Goal: Find specific page/section: Find specific page/section

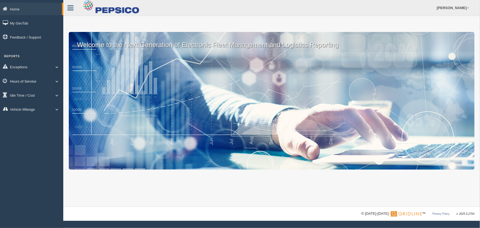
click at [57, 80] on span at bounding box center [56, 81] width 7 height 3
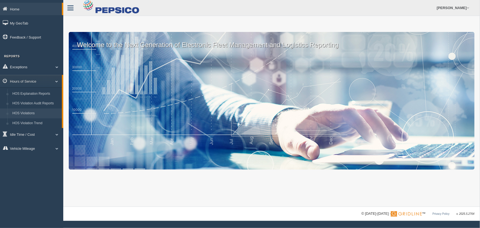
click at [47, 111] on link "HOS Violations" at bounding box center [36, 113] width 52 height 10
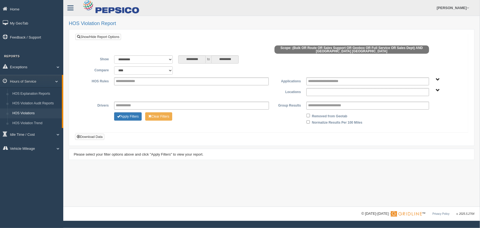
click at [314, 91] on input "text" at bounding box center [327, 92] width 38 height 7
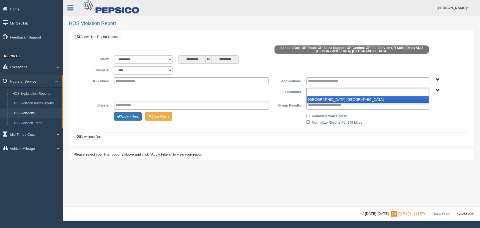
click at [314, 100] on li "[GEOGRAPHIC_DATA] [GEOGRAPHIC_DATA]" at bounding box center [368, 99] width 122 height 7
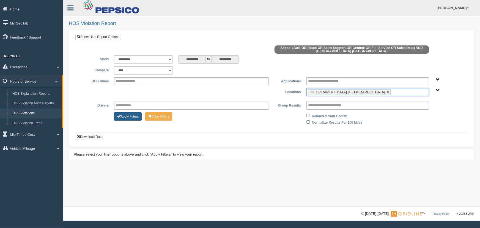
click at [129, 118] on button "Apply Filters" at bounding box center [128, 116] width 28 height 8
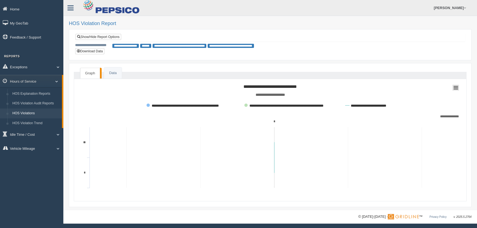
click at [456, 89] on icon at bounding box center [456, 87] width 4 height 3
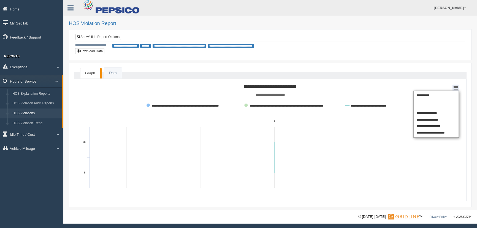
click at [395, 89] on rect at bounding box center [270, 137] width 383 height 110
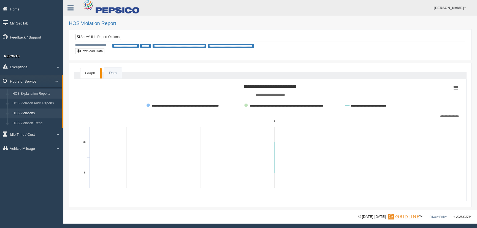
click at [40, 95] on link "HOS Explanation Reports" at bounding box center [36, 94] width 52 height 10
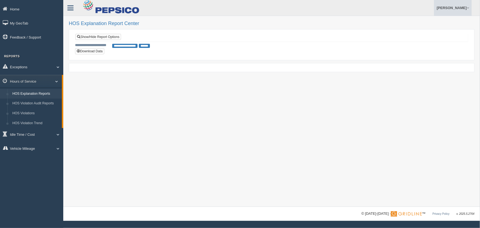
click at [469, 7] on span at bounding box center [468, 8] width 2 height 4
click at [442, 31] on link "Log Off" at bounding box center [442, 32] width 60 height 11
